Goal: Navigation & Orientation: Find specific page/section

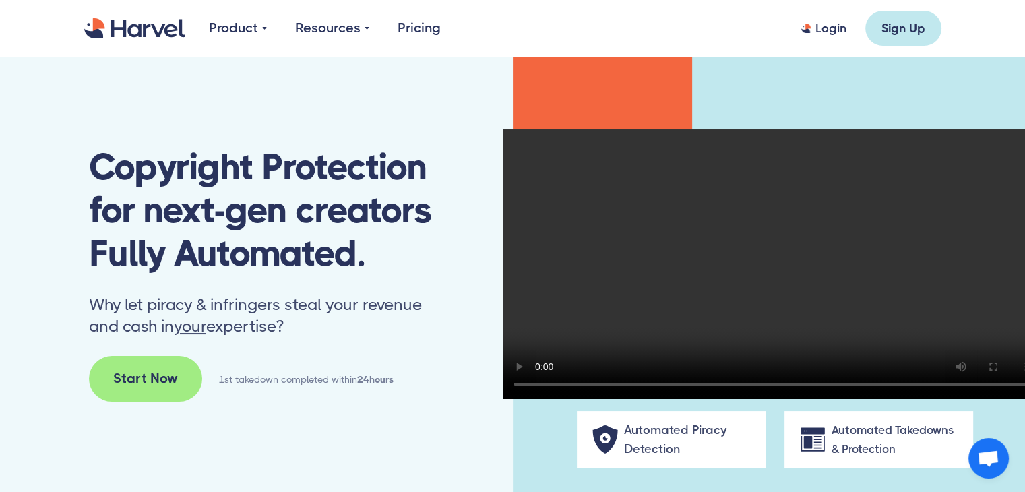
click at [824, 30] on div "Login" at bounding box center [831, 28] width 31 height 16
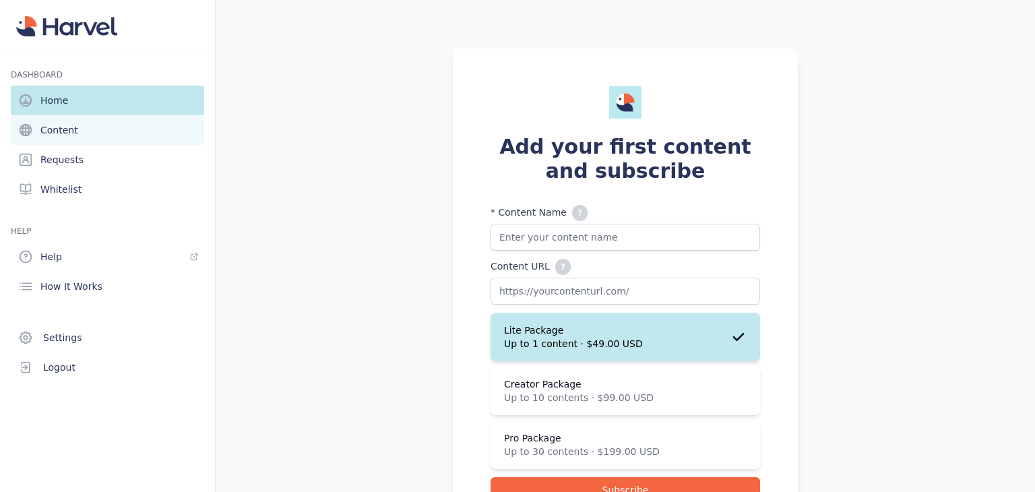
click at [154, 121] on link "Content" at bounding box center [107, 130] width 193 height 30
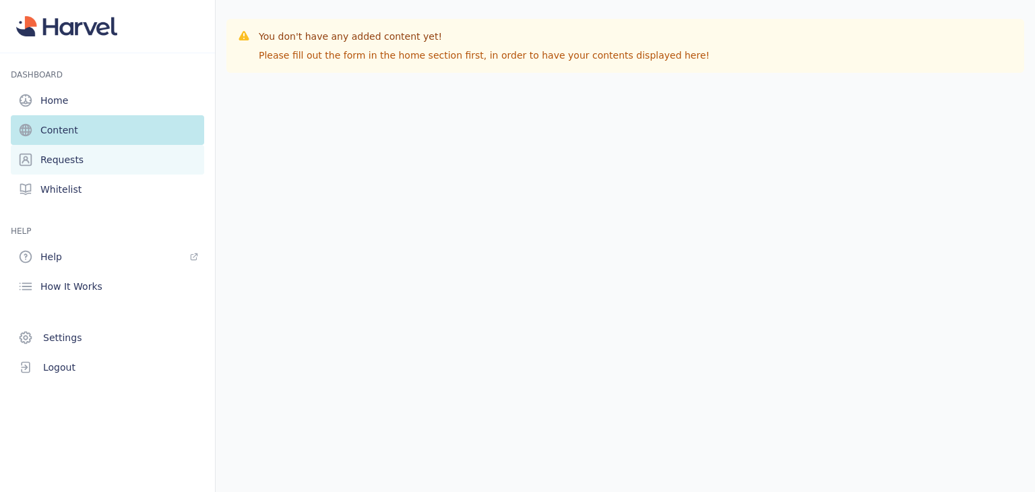
click at [148, 162] on link "Requests" at bounding box center [107, 160] width 193 height 30
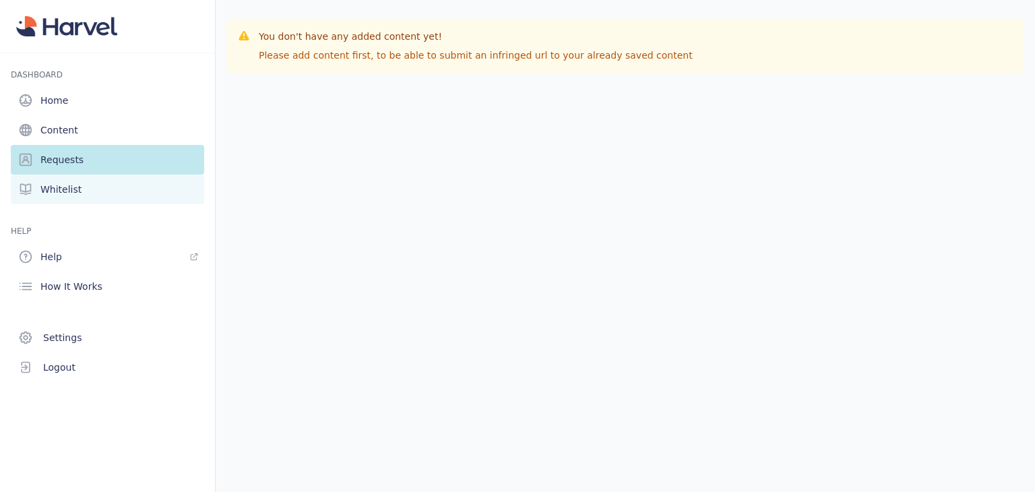
click at [148, 194] on link "Whitelist" at bounding box center [107, 190] width 193 height 30
